Goal: Transaction & Acquisition: Purchase product/service

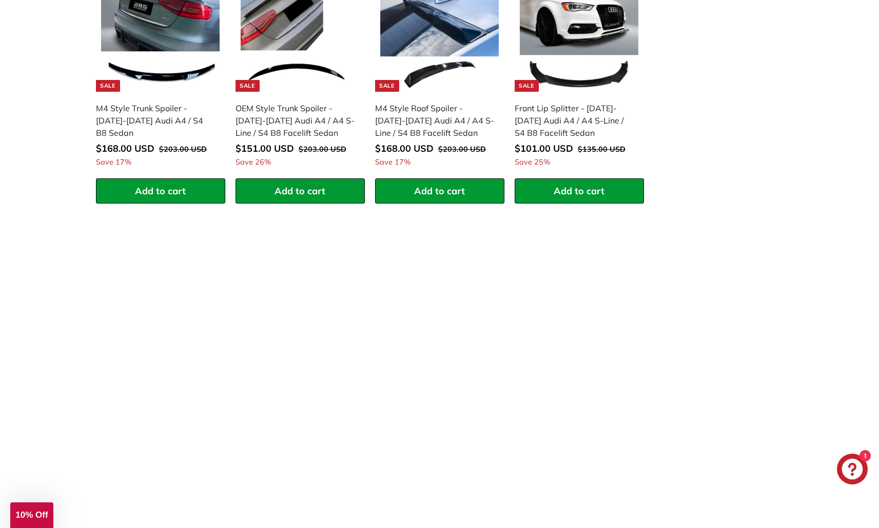
scroll to position [1585, 0]
